Goal: Task Accomplishment & Management: Complete application form

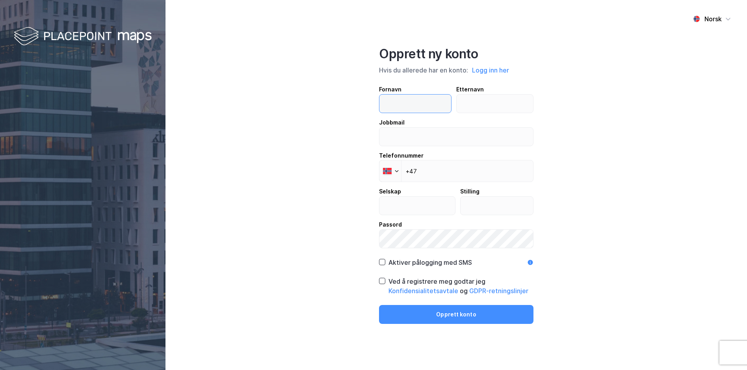
click at [420, 107] on input "text" at bounding box center [416, 104] width 72 height 18
type input "[PERSON_NAME]"
click at [475, 103] on input "text" at bounding box center [495, 104] width 77 height 18
type input "Friis"
click at [455, 128] on input "email" at bounding box center [457, 137] width 154 height 18
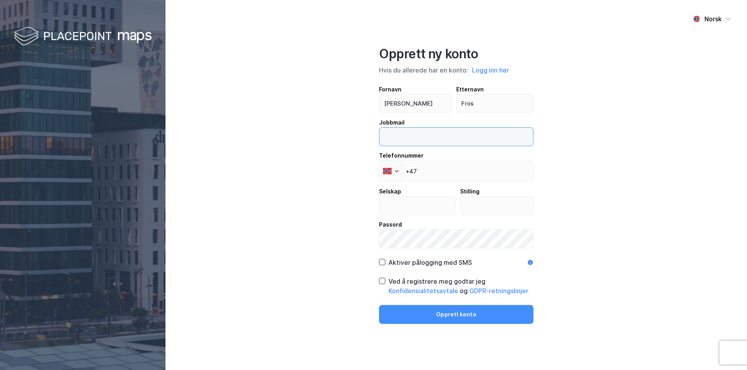
type input "[PERSON_NAME][EMAIL_ADDRESS][PERSON_NAME][DOMAIN_NAME]"
click at [610, 196] on div "Norsk Opprett ny konto Hvis du allerede har en konto: Logg inn her Fornavn [PER…" at bounding box center [457, 185] width 582 height 370
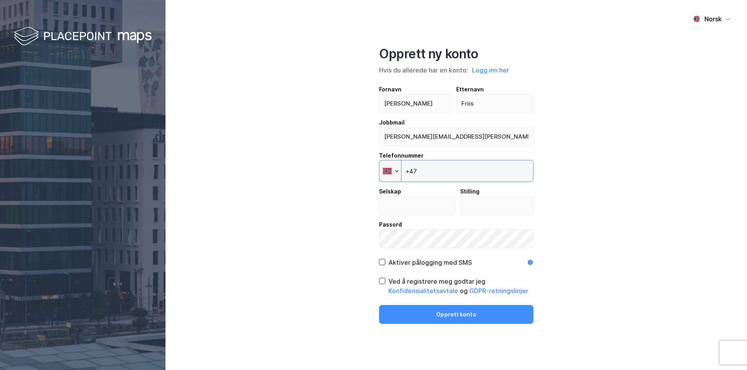
click at [475, 175] on input "+47" at bounding box center [456, 171] width 155 height 22
type input "[PHONE_NUMBER]"
click at [431, 210] on input "text" at bounding box center [418, 206] width 76 height 18
type input "[PERSON_NAME] Fjordbruk AS"
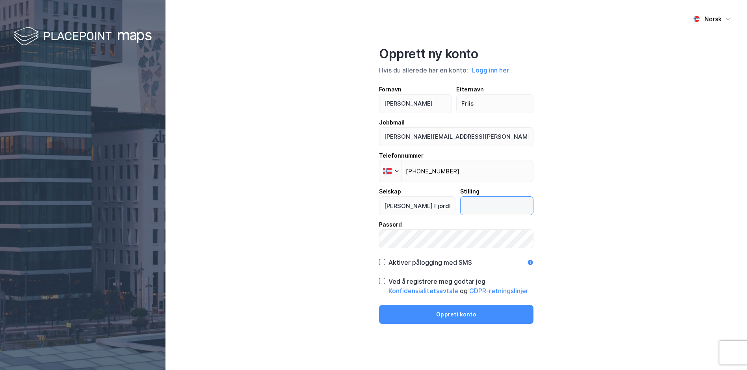
click at [488, 211] on input "text" at bounding box center [497, 206] width 73 height 18
type input "Økonomikonsulent"
click at [382, 264] on icon at bounding box center [383, 262] width 6 height 6
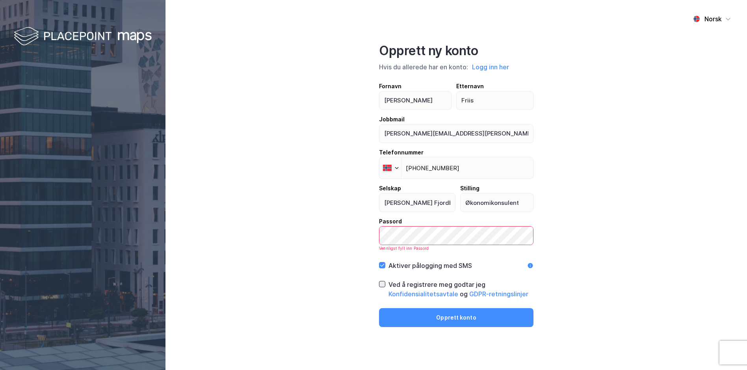
click at [382, 283] on icon at bounding box center [383, 284] width 6 height 6
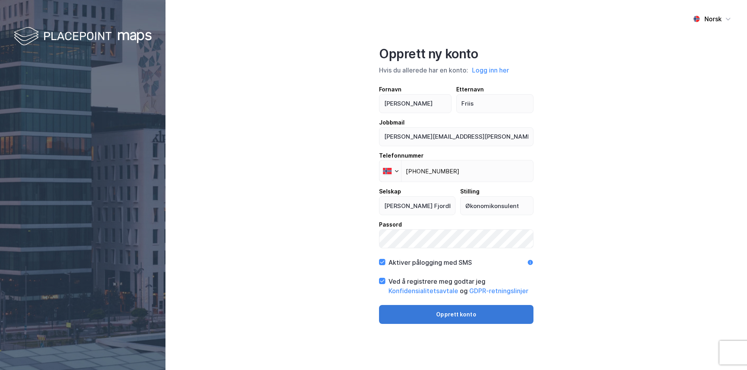
click at [492, 315] on button "Opprett konto" at bounding box center [456, 314] width 155 height 19
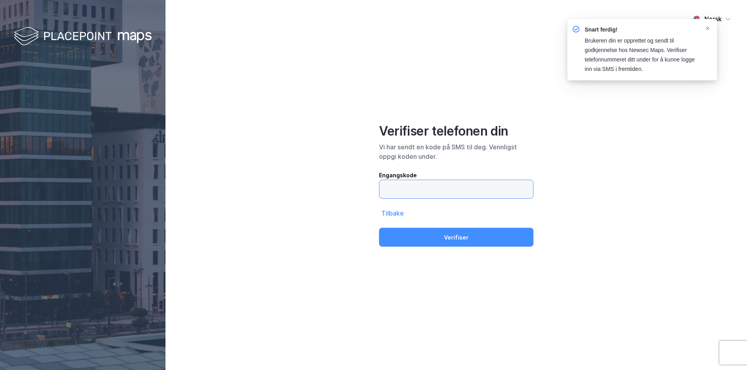
click at [456, 194] on input "text" at bounding box center [457, 189] width 154 height 18
type input "272560"
click at [379, 228] on button "Verifiser" at bounding box center [456, 237] width 155 height 19
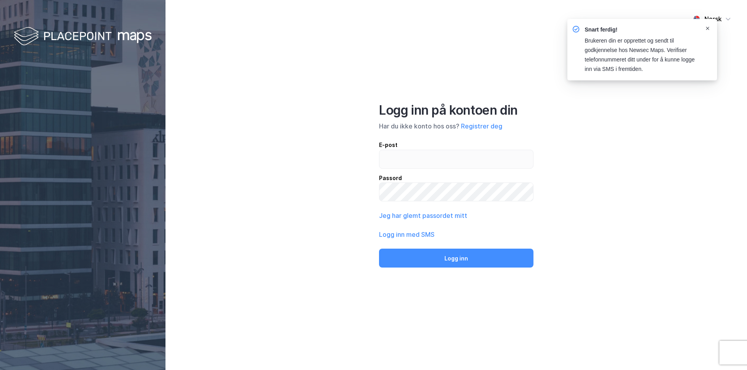
click at [710, 26] on icon "Notifications Alt+T" at bounding box center [708, 28] width 5 height 5
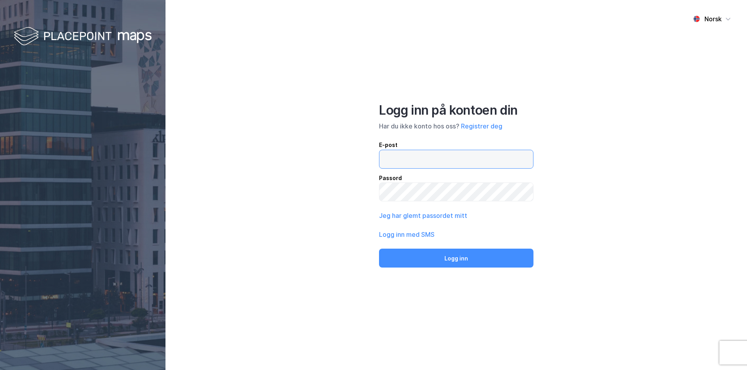
click at [486, 155] on input "email" at bounding box center [457, 159] width 154 height 18
type input "[PERSON_NAME][EMAIL_ADDRESS][PERSON_NAME][DOMAIN_NAME]"
click at [379, 249] on button "Logg inn" at bounding box center [456, 258] width 155 height 19
click at [197, 184] on div "Norsk Logg inn på kontoen din Har du ikke konto hos oss? Registrer deg E-post P…" at bounding box center [457, 185] width 582 height 370
